Goal: Task Accomplishment & Management: Use online tool/utility

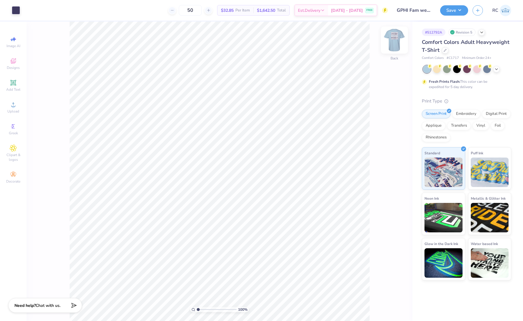
click at [396, 40] on img at bounding box center [394, 40] width 24 height 24
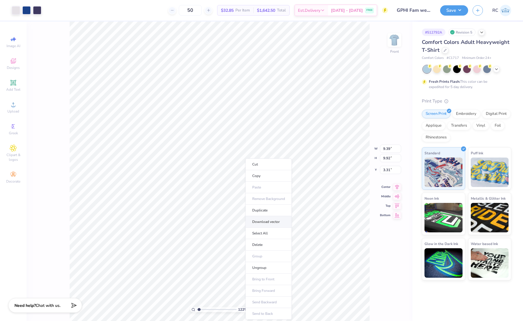
click at [277, 223] on li "Download vector" at bounding box center [268, 221] width 46 height 11
click at [399, 44] on img at bounding box center [394, 40] width 24 height 24
click at [389, 46] on img at bounding box center [394, 40] width 24 height 24
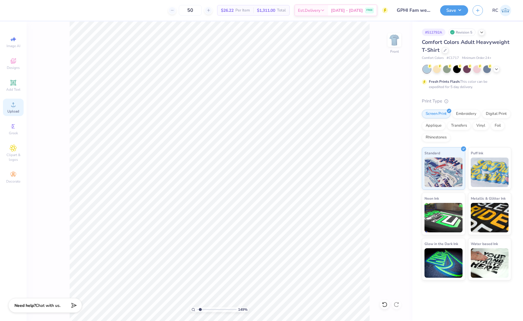
click at [17, 113] on span "Upload" at bounding box center [13, 111] width 12 height 5
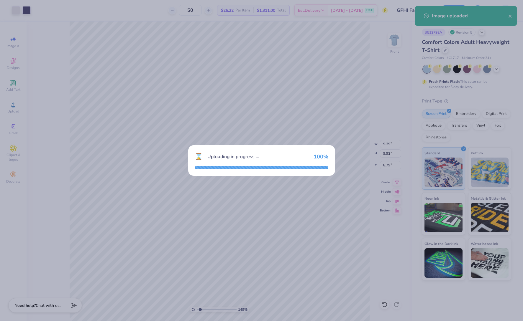
type input "1.49212329151837"
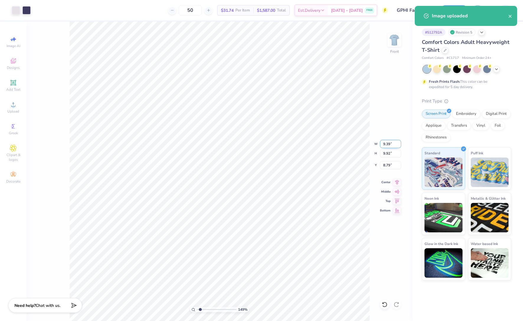
click at [392, 147] on input "9.39" at bounding box center [390, 144] width 21 height 8
type input "10"
type input "1.49212329151837"
type input "10.00"
type input "10.57"
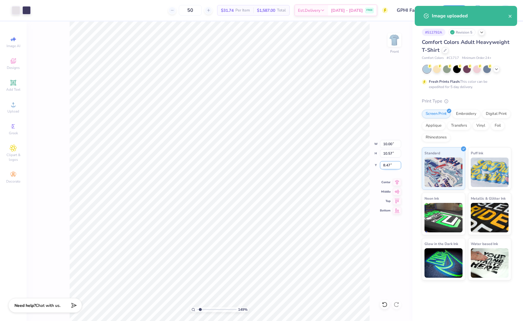
click at [392, 167] on input "8.47" at bounding box center [390, 165] width 21 height 8
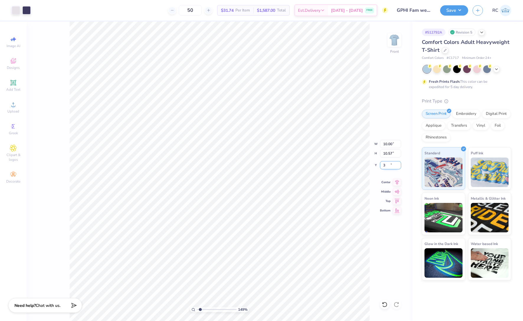
type input "3"
type input "1.49212329151837"
type input "3.00"
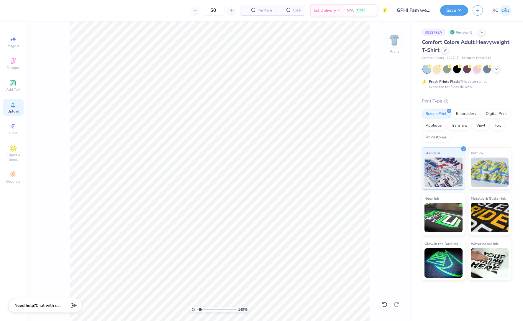
click at [8, 112] on span "Upload" at bounding box center [13, 111] width 12 height 5
click at [19, 108] on div "Upload" at bounding box center [13, 107] width 21 height 17
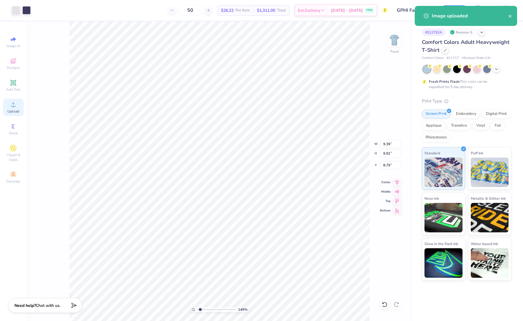
type input "1.49426501797996"
click at [384, 144] on input "9.39" at bounding box center [390, 144] width 21 height 8
type input "10"
type input "1.49426501797996"
type input "10.00"
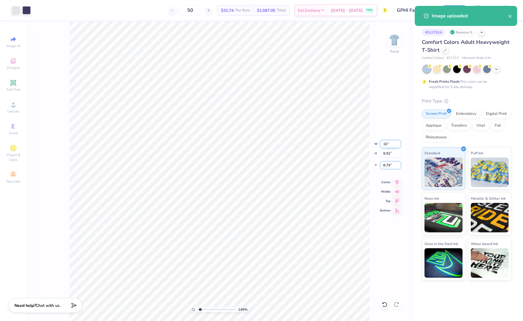
type input "10.57"
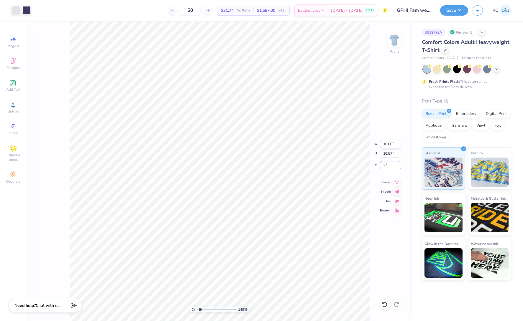
type input "3"
type input "1.49426501797996"
type input "3.00"
click at [460, 12] on button "Save" at bounding box center [454, 9] width 28 height 10
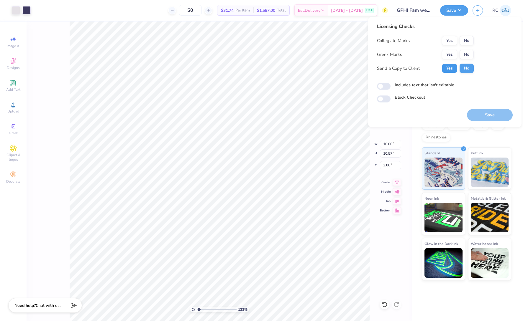
click at [442, 65] on button "Yes" at bounding box center [449, 68] width 15 height 9
click at [450, 56] on button "Yes" at bounding box center [449, 54] width 15 height 9
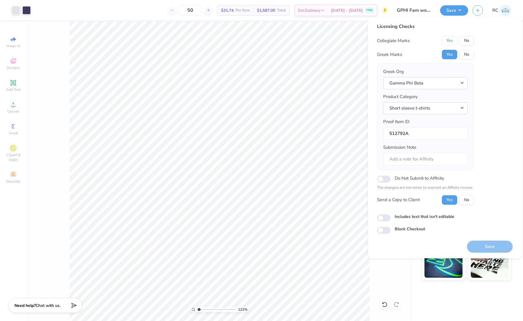
click at [450, 42] on button "Yes" at bounding box center [449, 40] width 15 height 9
type input "1.22152498603933"
click at [384, 221] on input "Includes text that isn't editable" at bounding box center [384, 218] width 14 height 7
checkbox input "true"
click at [485, 249] on button "Save" at bounding box center [490, 247] width 46 height 12
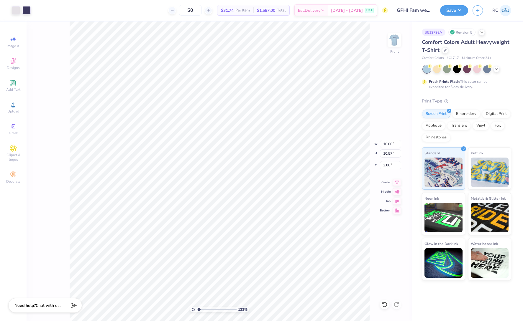
type input "1.22152498603933"
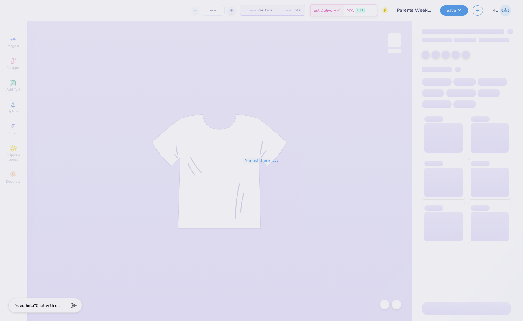
type input "Parents Weekend"
type input "24"
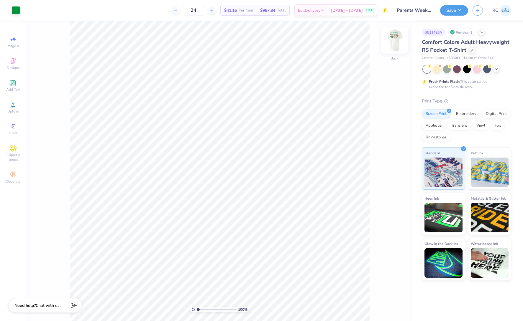
click at [394, 39] on img at bounding box center [394, 40] width 24 height 24
type input "4.48505384214065"
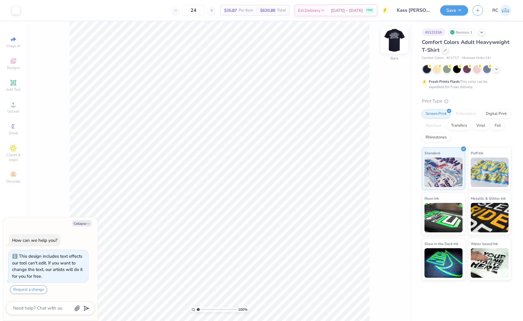
click at [397, 41] on img at bounding box center [394, 40] width 24 height 24
click at [397, 44] on img at bounding box center [394, 40] width 24 height 24
type textarea "x"
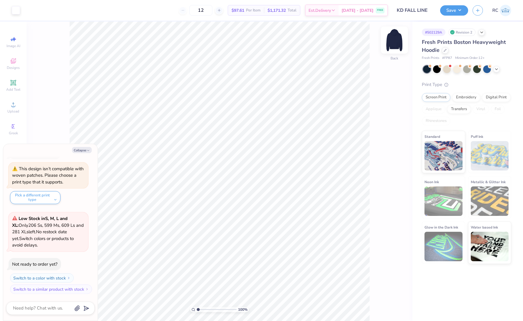
click at [389, 42] on img at bounding box center [394, 40] width 24 height 24
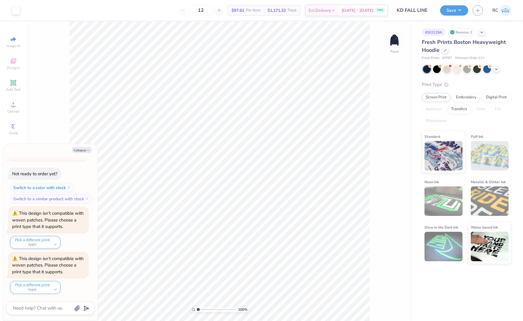
scroll to position [150, 0]
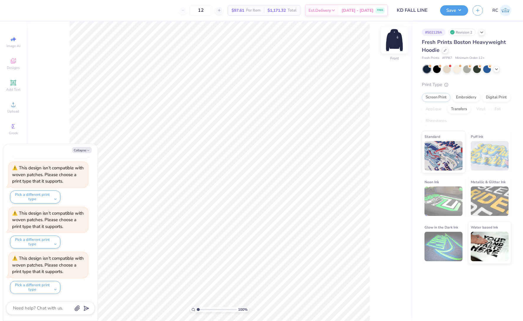
click at [399, 41] on img at bounding box center [394, 40] width 24 height 24
type textarea "x"
type input "3.32687932862407"
type textarea "x"
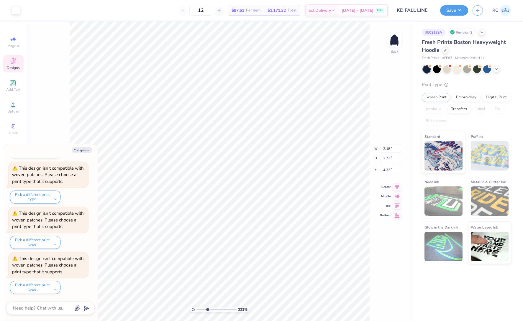
type input "3.32687932862407"
